Goal: Task Accomplishment & Management: Manage account settings

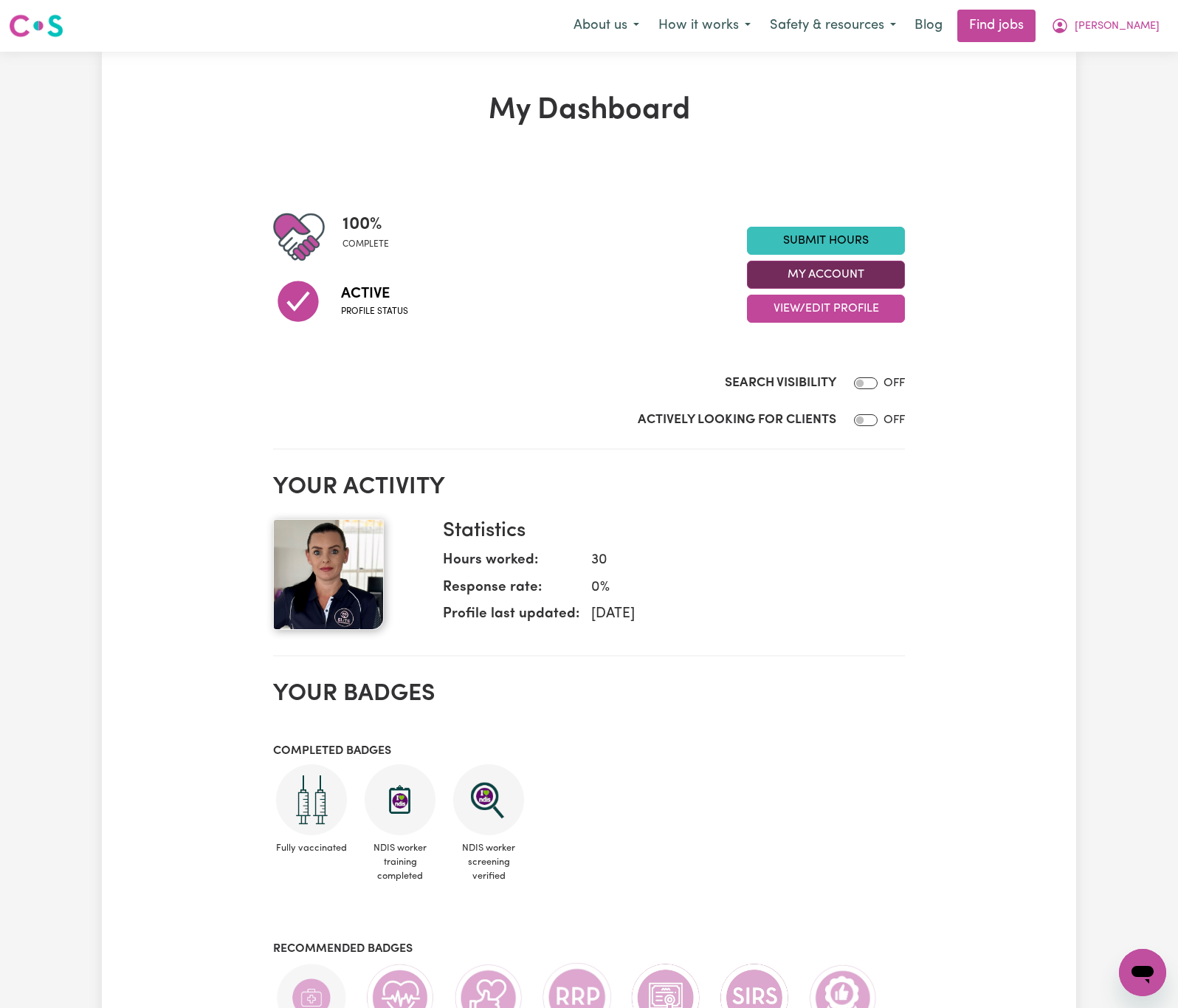
click at [875, 277] on button "My Account" at bounding box center [825, 274] width 158 height 28
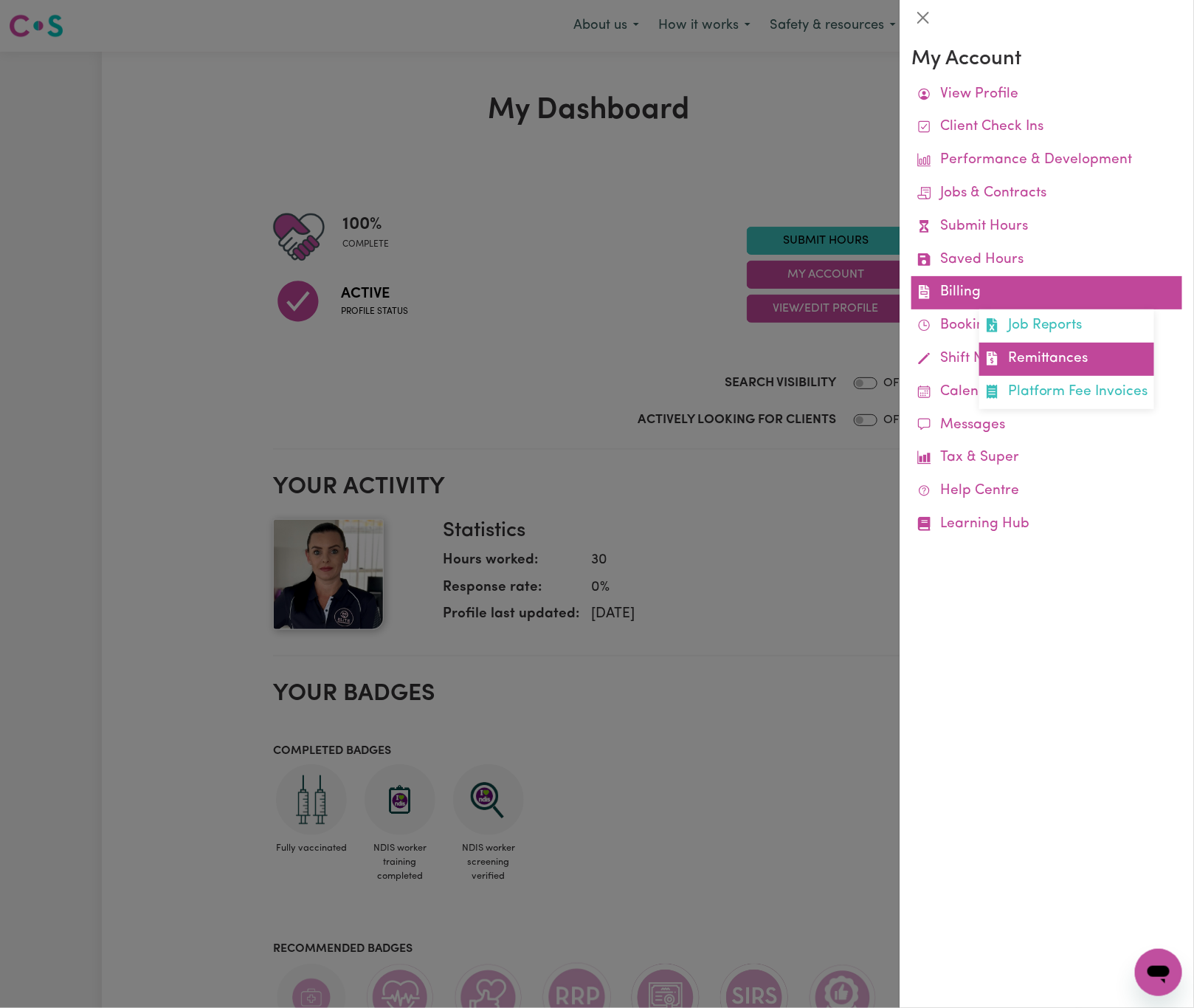
click at [1024, 363] on link "Remittances" at bounding box center [1067, 358] width 175 height 33
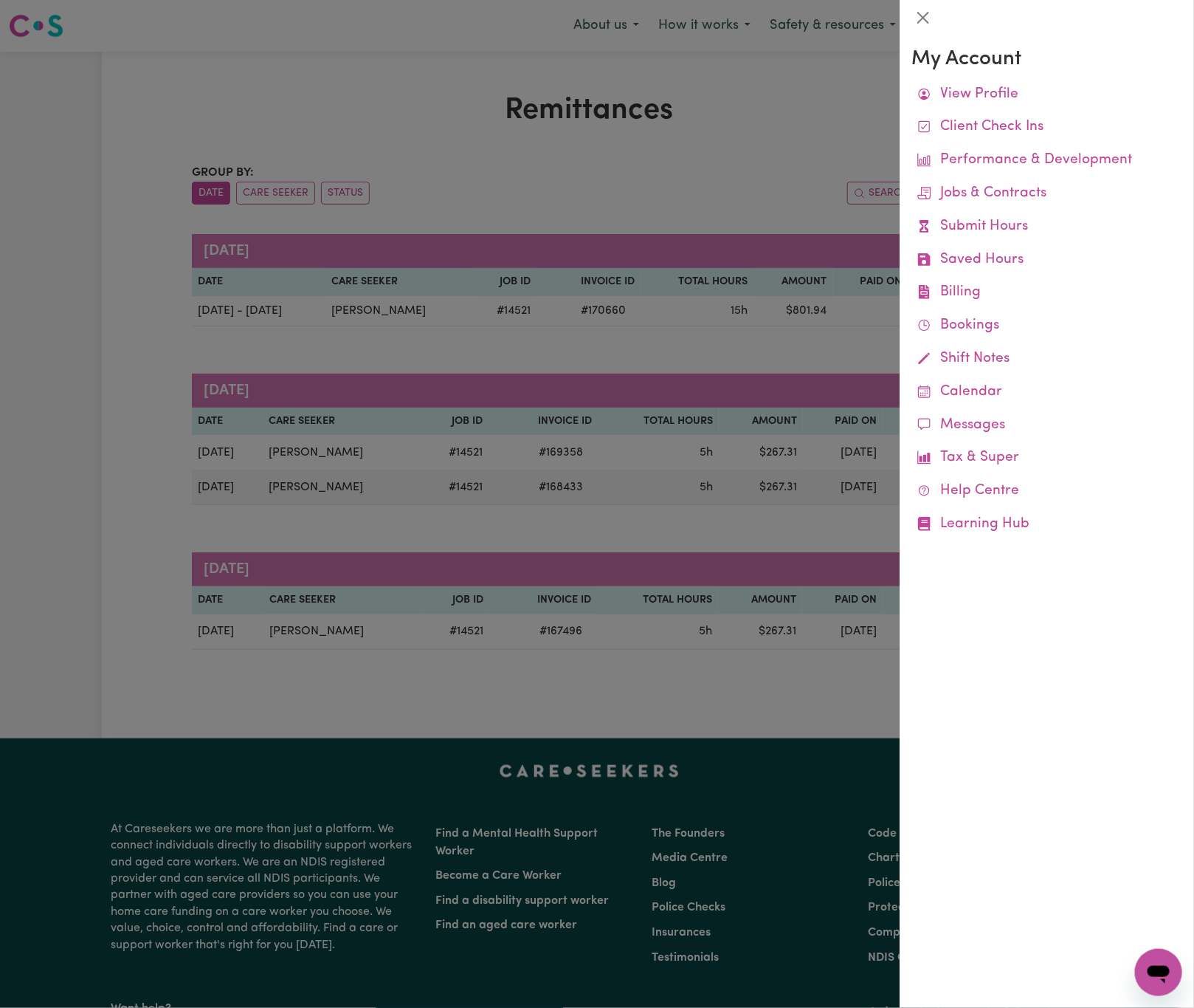
click at [709, 131] on div at bounding box center [597, 504] width 1194 height 1008
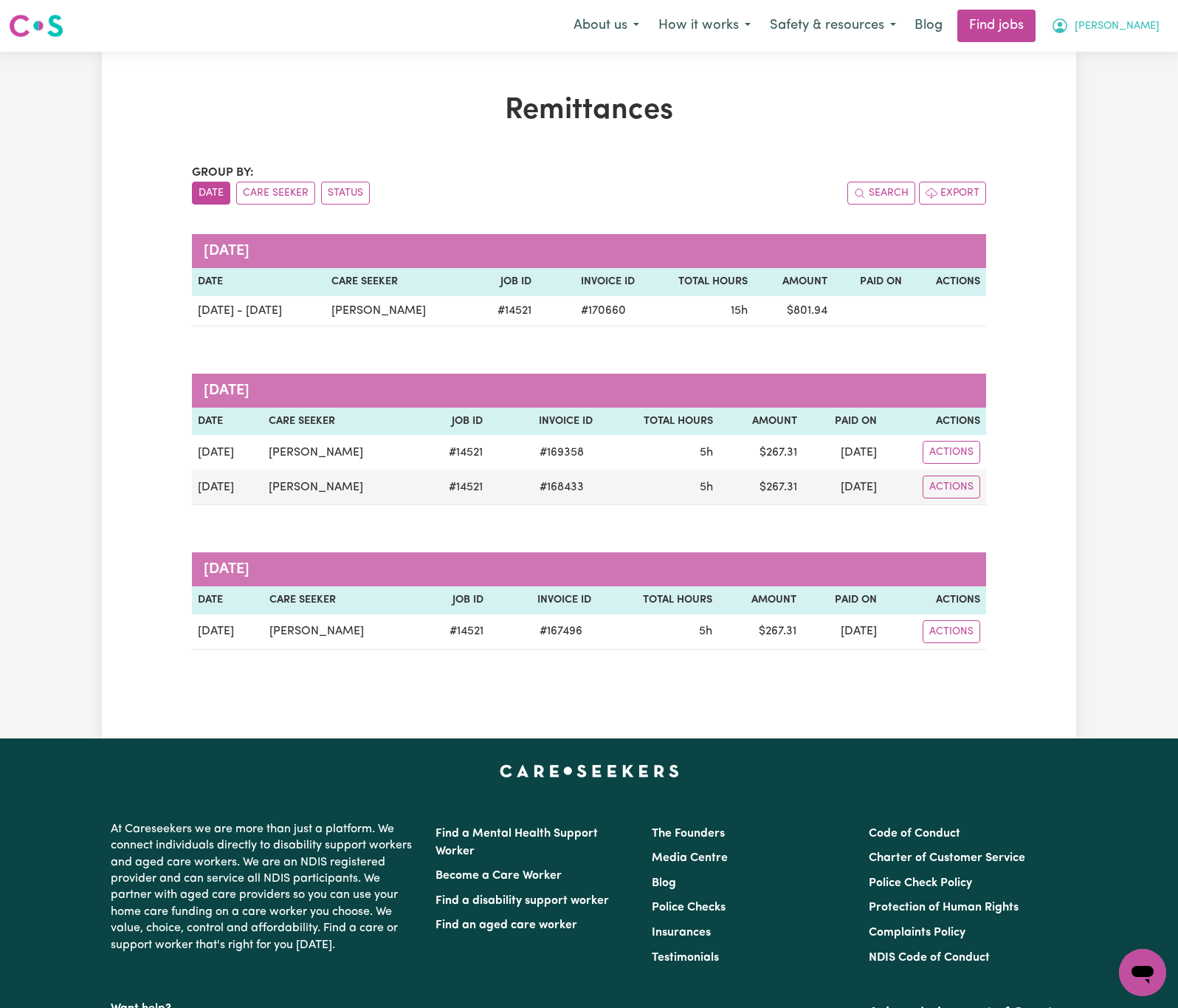
click at [1151, 10] on button "[PERSON_NAME]" at bounding box center [1106, 25] width 128 height 31
click at [1145, 78] on link "My Dashboard" at bounding box center [1110, 84] width 116 height 28
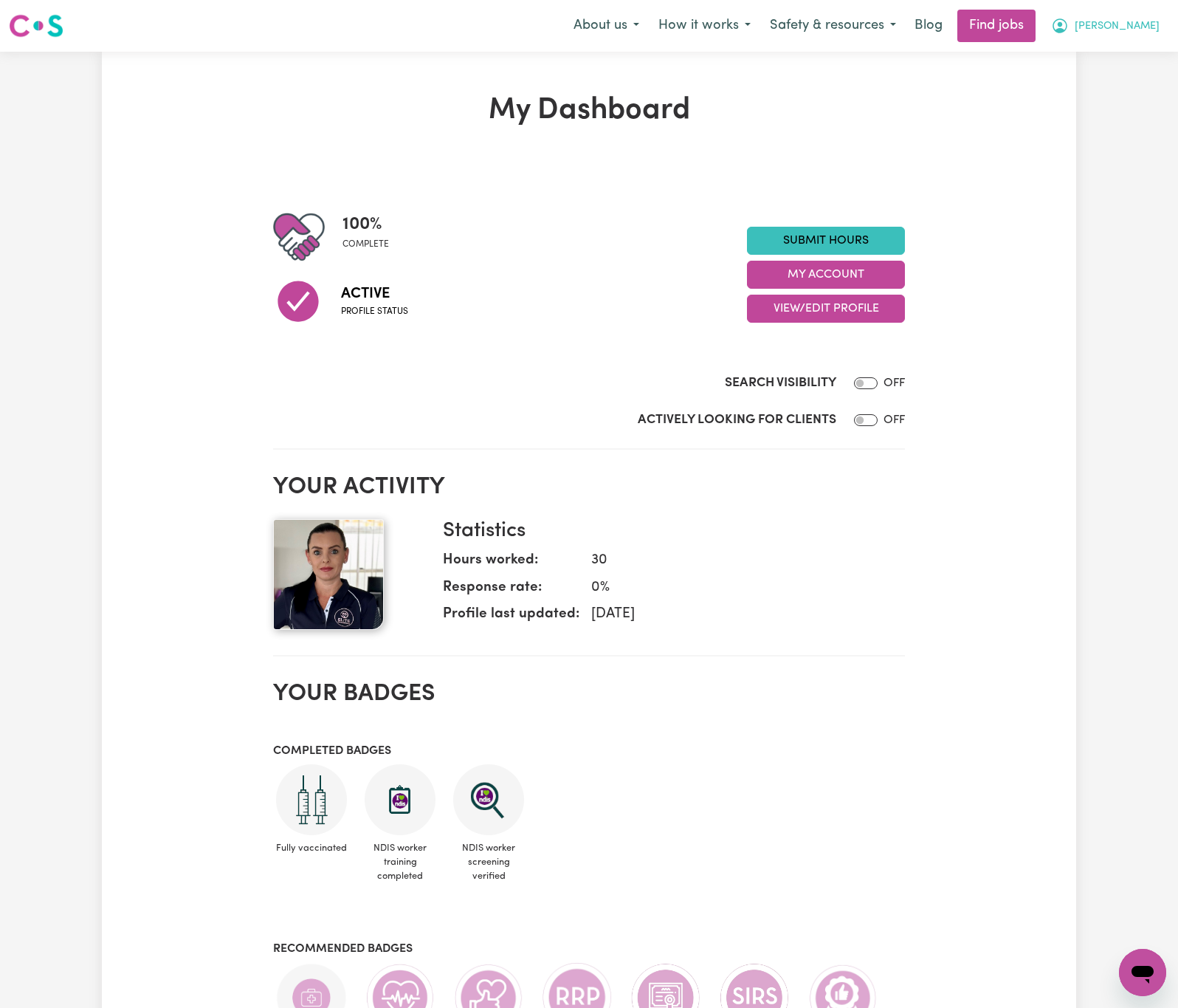
click at [1143, 13] on button "[PERSON_NAME]" at bounding box center [1106, 25] width 128 height 31
click at [1133, 109] on link "Logout" at bounding box center [1110, 112] width 116 height 28
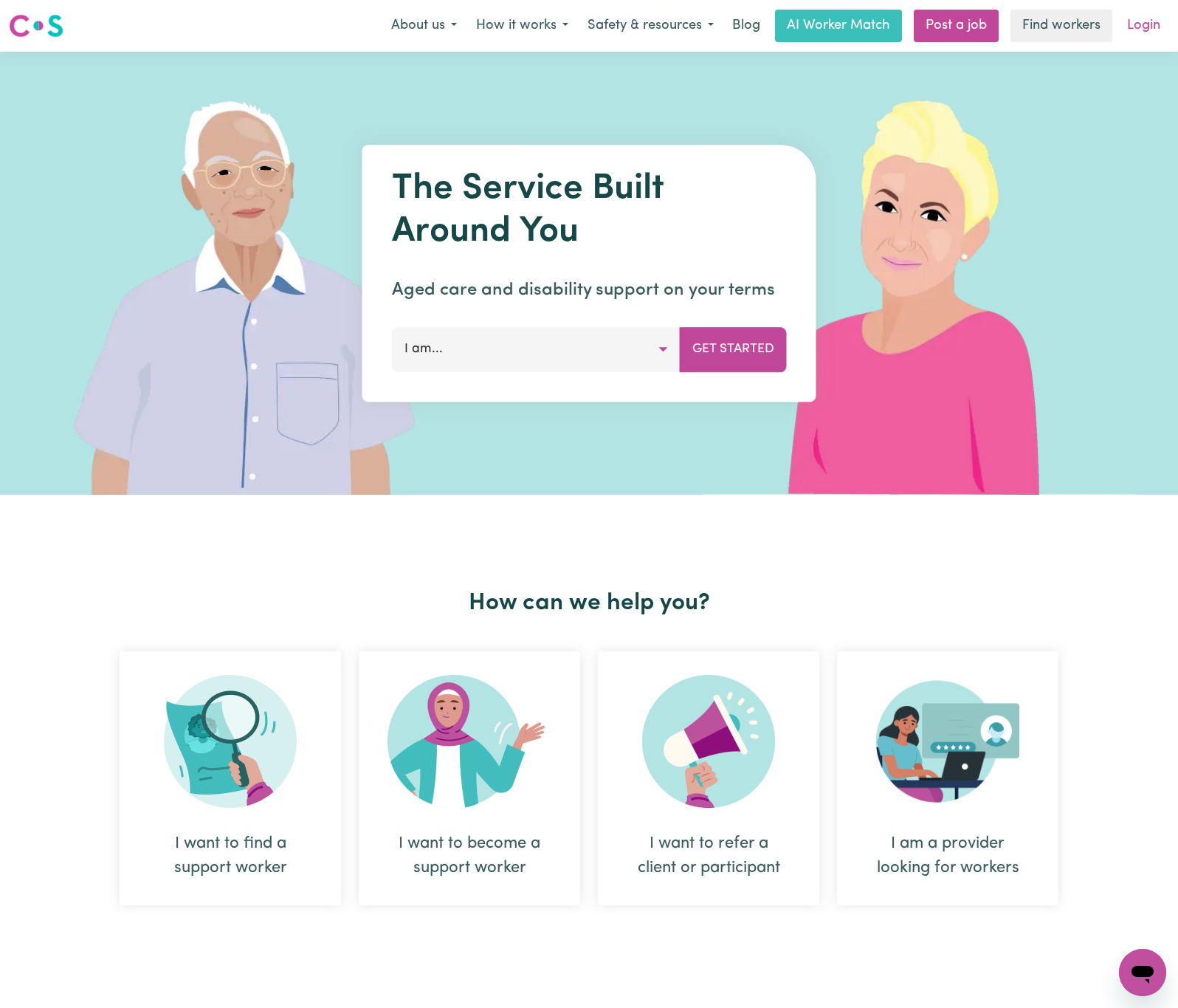
click at [1145, 29] on link "Login" at bounding box center [1143, 25] width 51 height 33
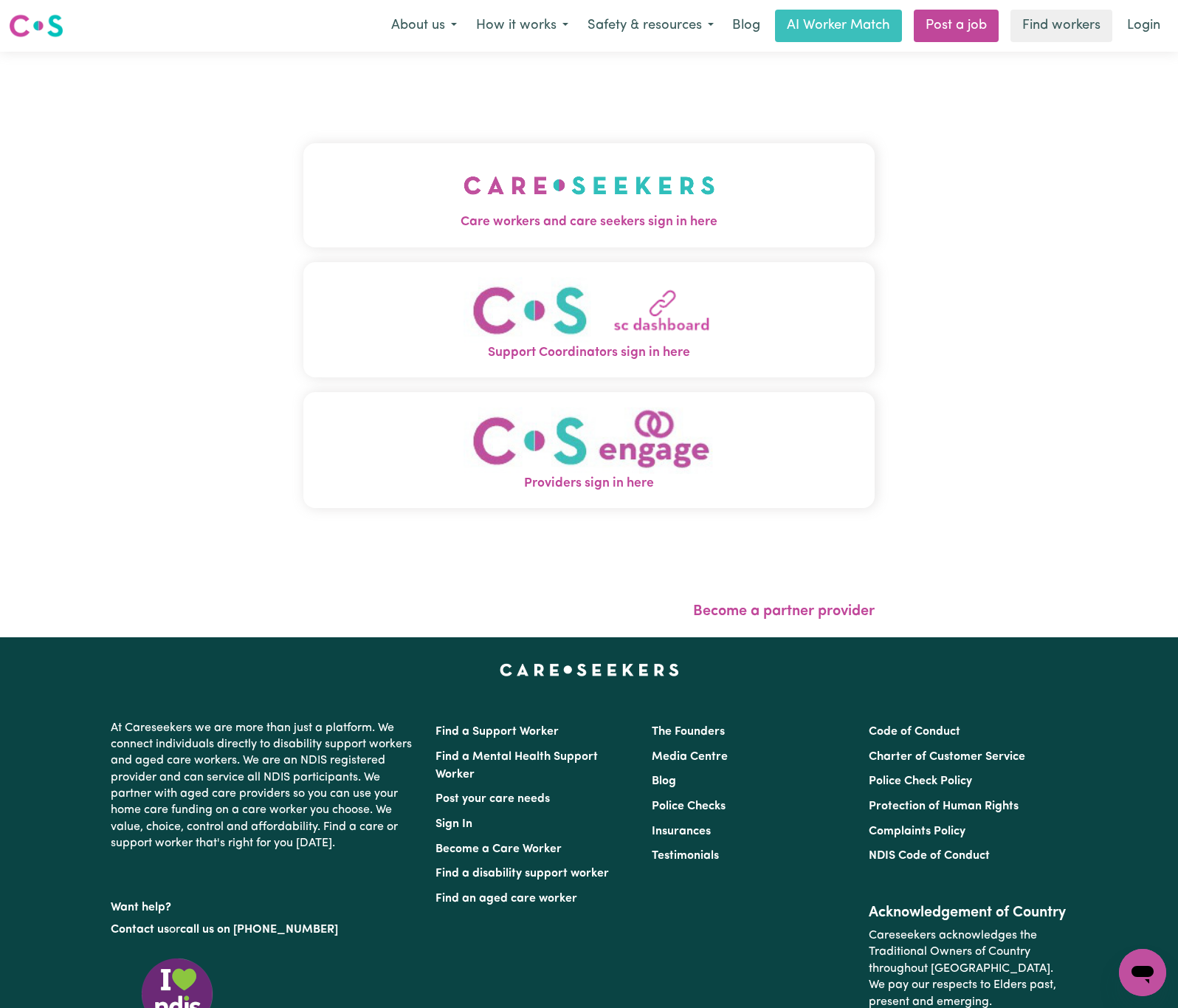
click at [479, 164] on img "Care workers and care seekers sign in here" at bounding box center [589, 185] width 252 height 55
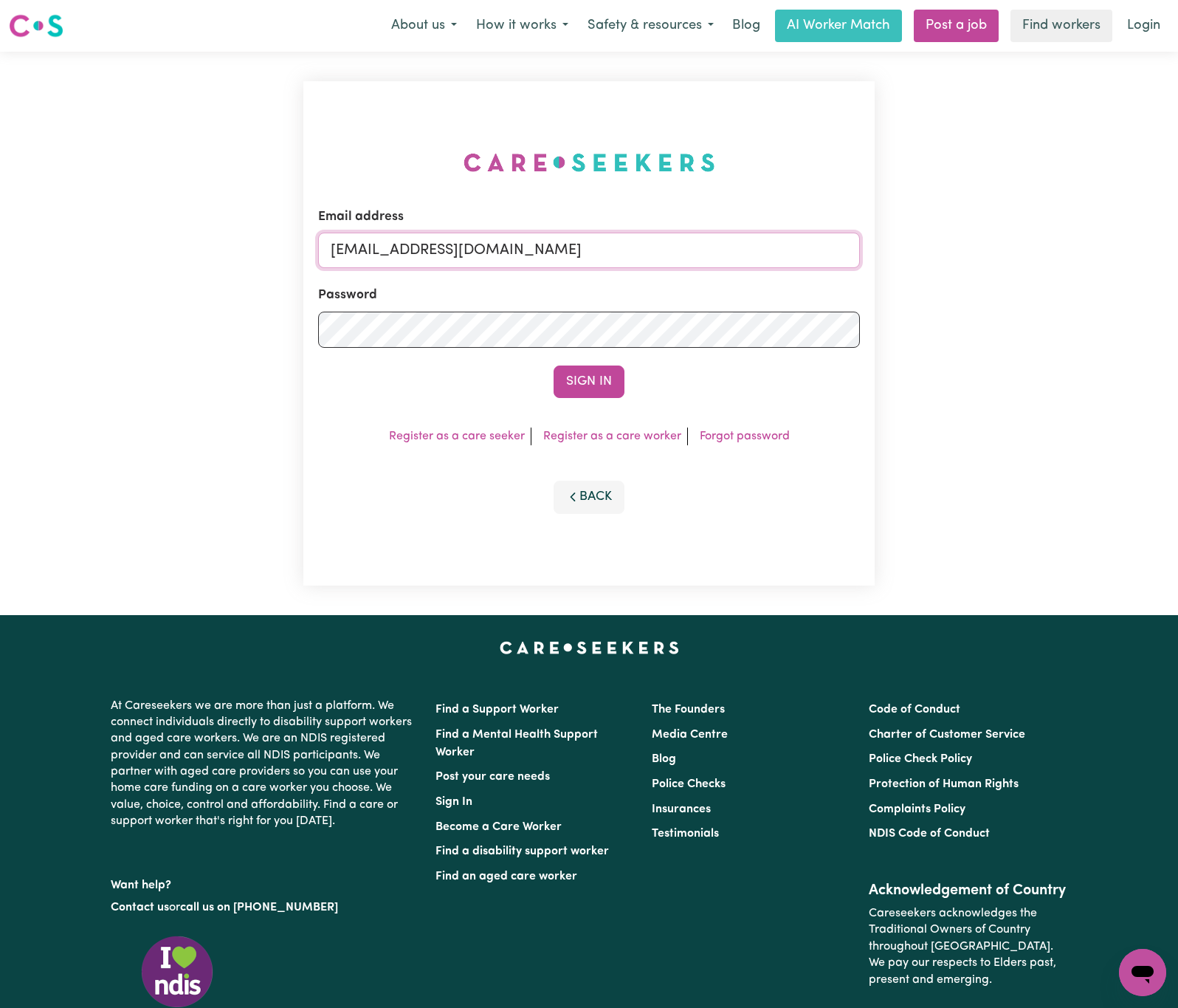
drag, startPoint x: 408, startPoint y: 244, endPoint x: 1183, endPoint y: 230, distance: 775.1
click at [1163, 230] on div "Email address [EMAIL_ADDRESS][DOMAIN_NAME] Password Sign In Register as a care …" at bounding box center [589, 333] width 1178 height 563
paste input "charsmacannings"
click at [554, 366] on button "Sign In" at bounding box center [589, 382] width 71 height 33
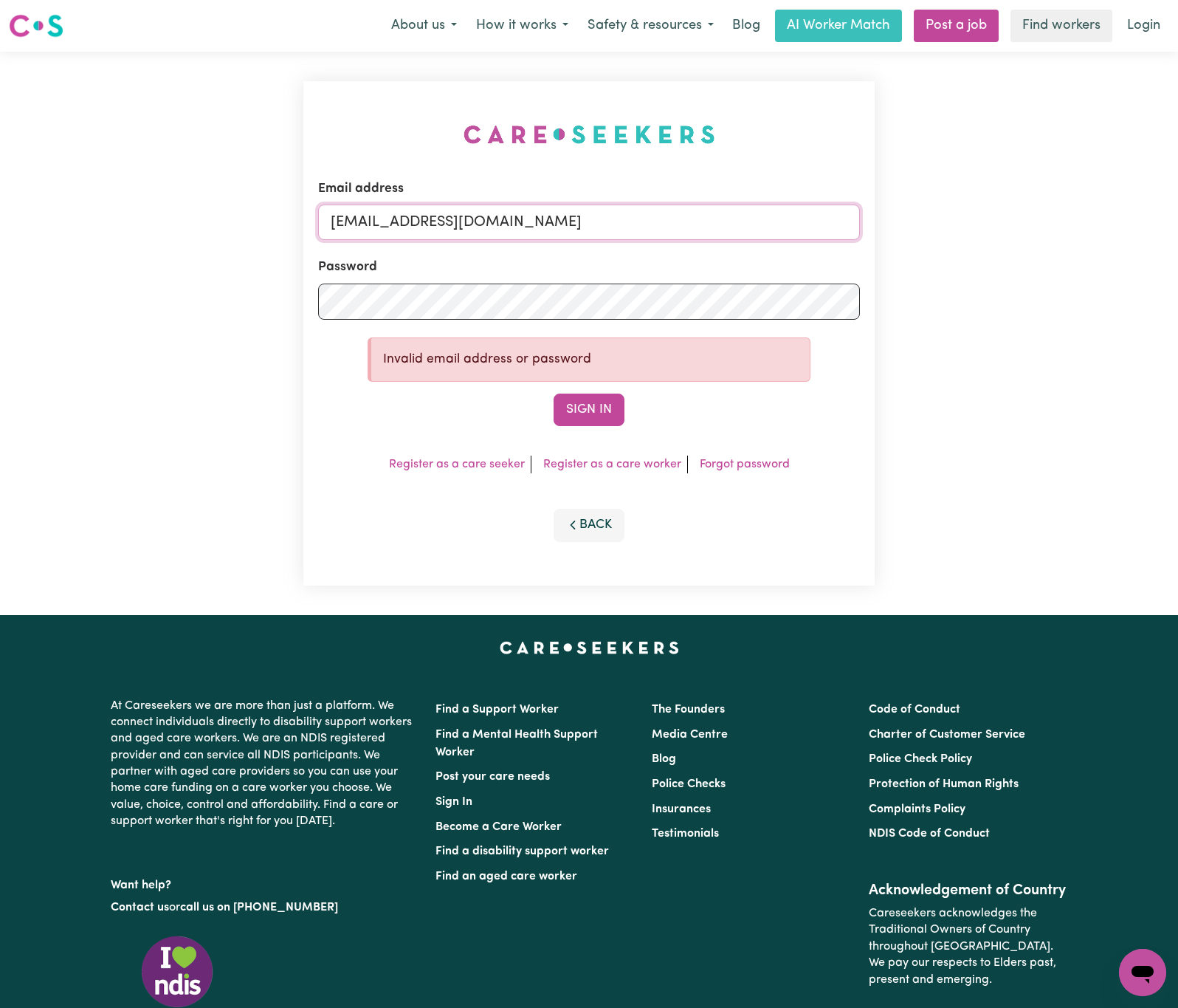
drag, startPoint x: 403, startPoint y: 220, endPoint x: 886, endPoint y: 193, distance: 483.8
click at [886, 193] on div "Email address [EMAIL_ADDRESS][DOMAIN_NAME] Password Invalid email address or pa…" at bounding box center [589, 333] width 1178 height 563
paste input "[PERSON_NAME]"
type input "[EMAIL_ADDRESS][PERSON_NAME][DOMAIN_NAME]"
click at [554, 394] on button "Sign In" at bounding box center [589, 410] width 71 height 33
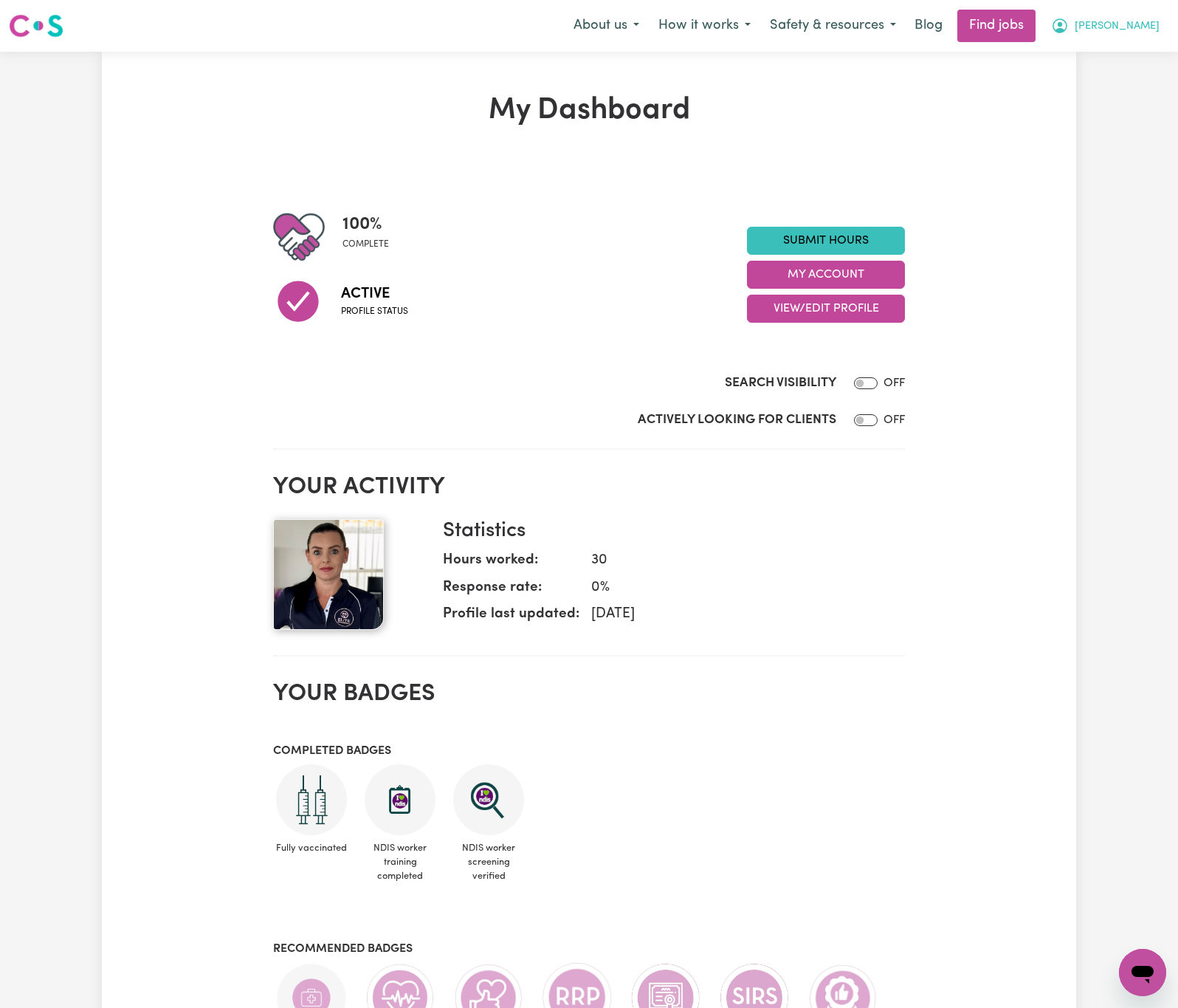
click at [1132, 25] on span "[PERSON_NAME]" at bounding box center [1116, 26] width 85 height 16
click at [1116, 114] on link "Logout" at bounding box center [1110, 112] width 116 height 28
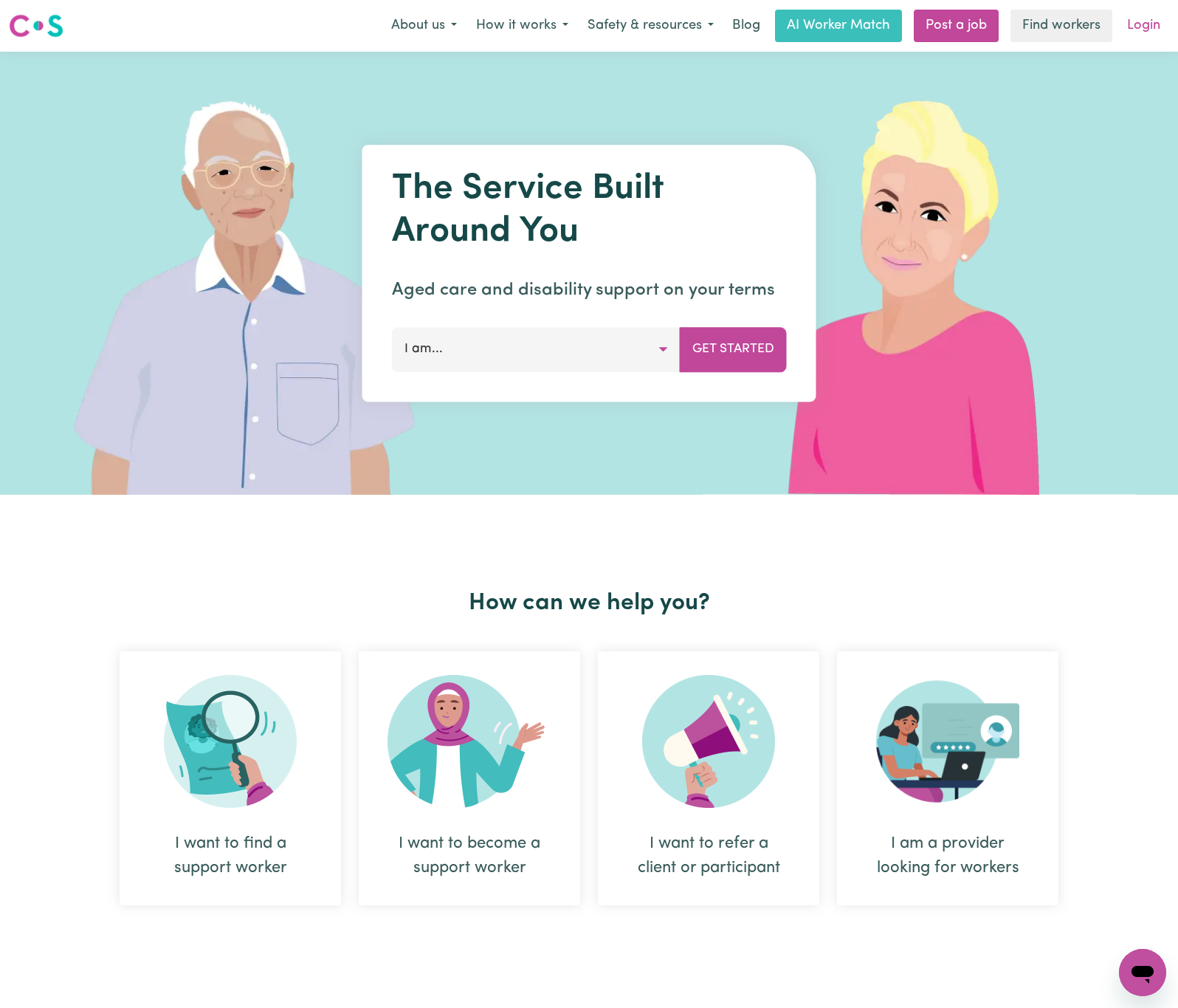
click at [1140, 35] on link "Login" at bounding box center [1143, 25] width 51 height 33
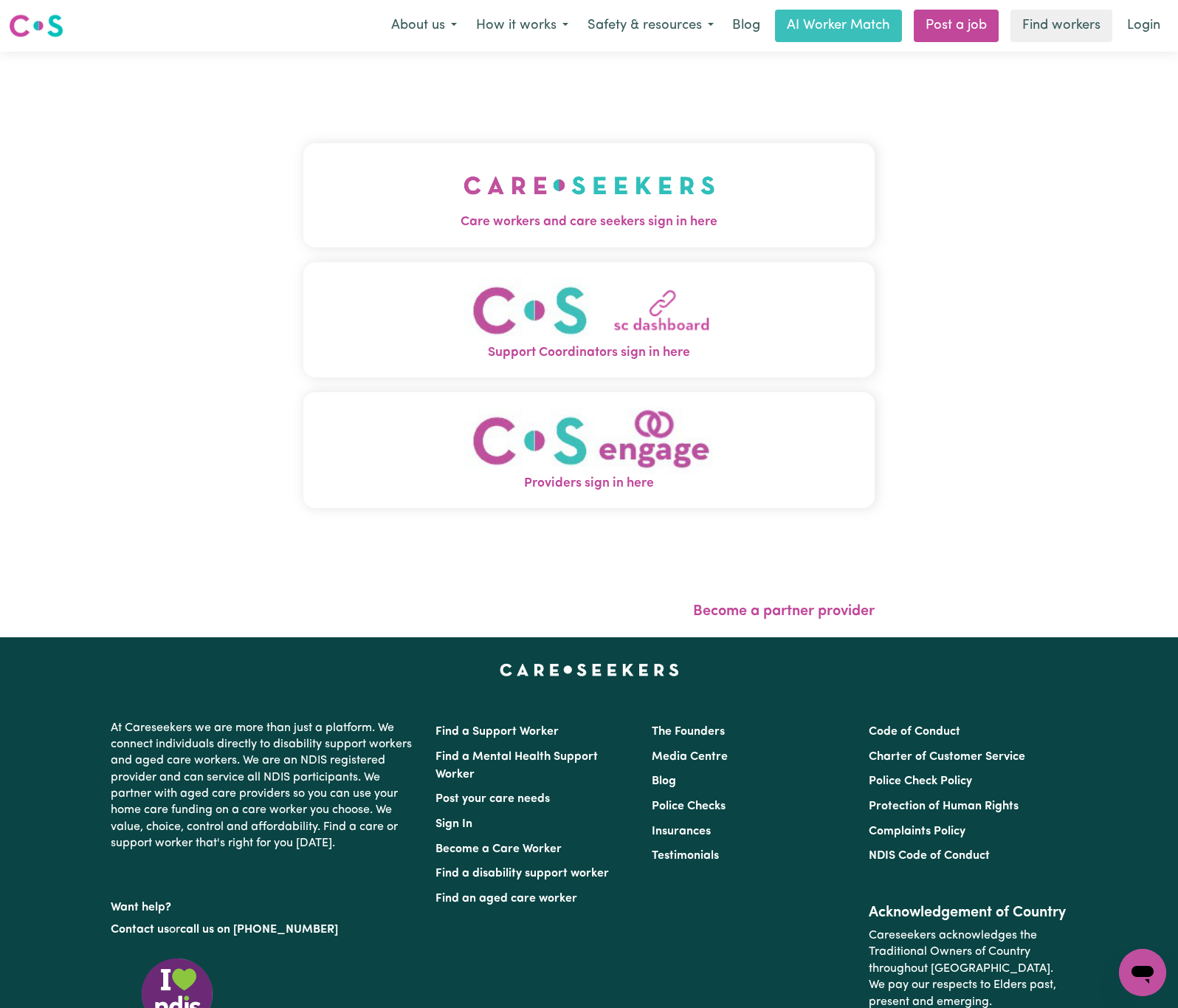
click at [432, 137] on div "Care workers and care seekers sign in here Support Coordinators sign in here Pr…" at bounding box center [589, 333] width 571 height 504
drag, startPoint x: 445, startPoint y: 180, endPoint x: 439, endPoint y: 164, distance: 17.1
click at [445, 180] on button "Care workers and care seekers sign in here" at bounding box center [589, 195] width 571 height 104
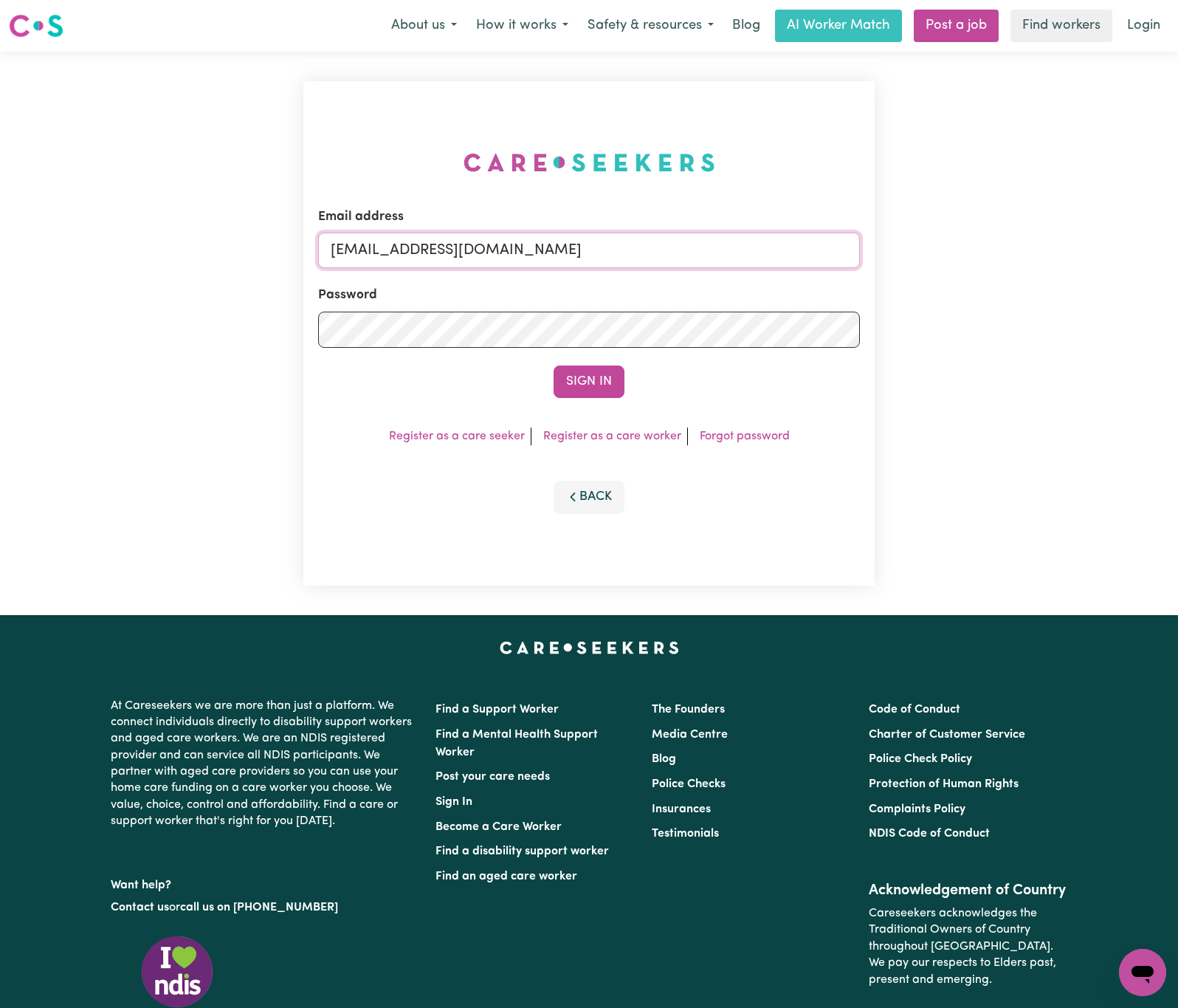
drag, startPoint x: 407, startPoint y: 240, endPoint x: 1088, endPoint y: 233, distance: 681.0
click at [1088, 233] on div "Email address [EMAIL_ADDRESS][DOMAIN_NAME] Password Sign In Register as a care …" at bounding box center [589, 333] width 1178 height 563
paste input "NoahSerrano"
type input "[EMAIL_ADDRESS][DOMAIN_NAME]"
click at [554, 366] on button "Sign In" at bounding box center [589, 382] width 71 height 33
